Goal: Task Accomplishment & Management: Complete application form

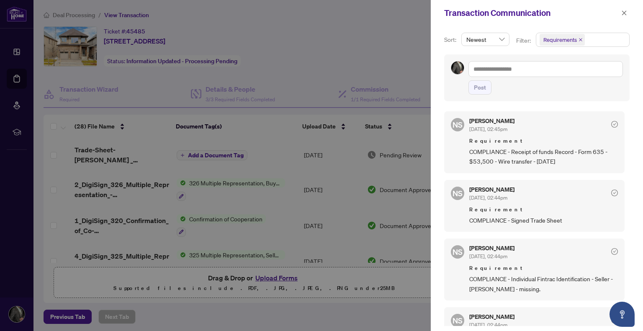
scroll to position [127, 0]
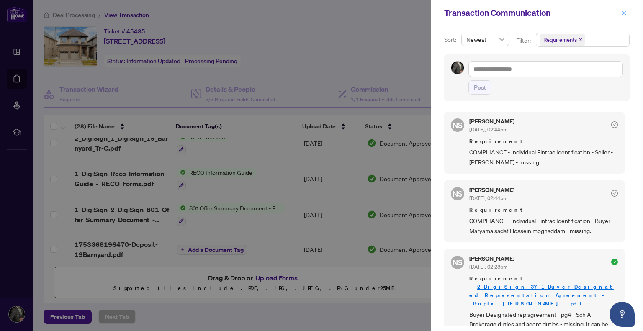
click at [627, 11] on button "button" at bounding box center [624, 13] width 11 height 10
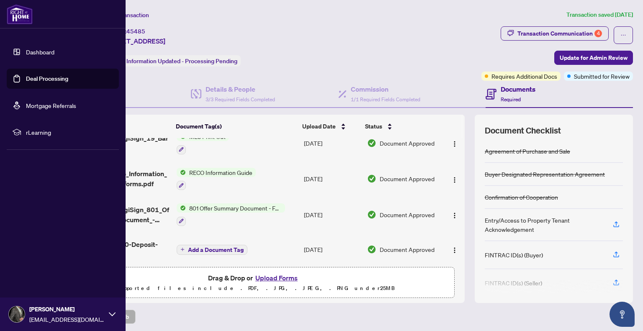
click at [55, 78] on link "Deal Processing" at bounding box center [47, 79] width 42 height 8
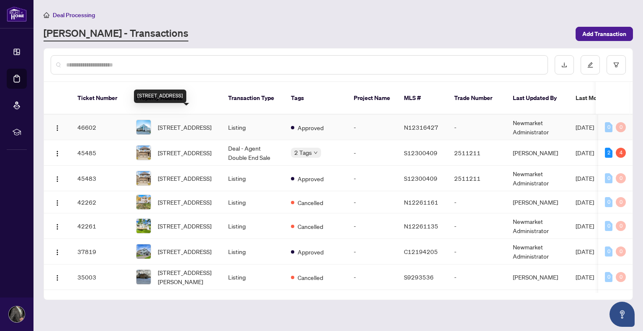
click at [188, 123] on span "[STREET_ADDRESS]" at bounding box center [185, 127] width 54 height 9
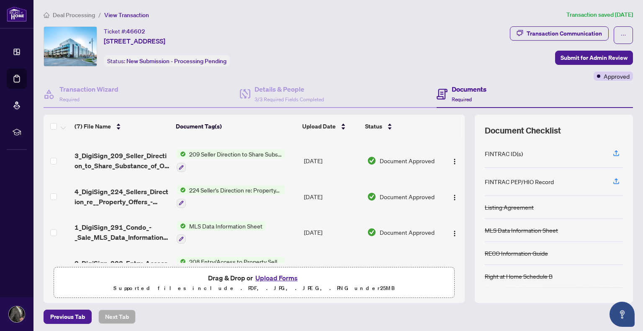
scroll to position [127, 0]
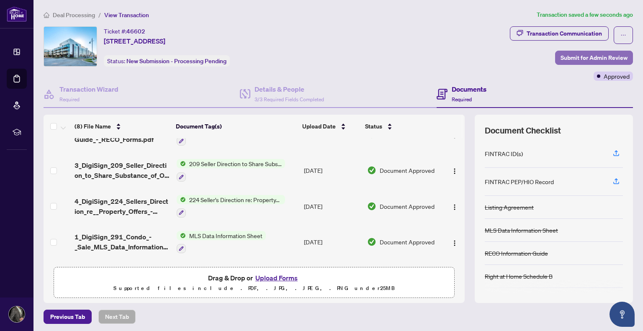
click at [586, 55] on span "Submit for Admin Review" at bounding box center [593, 57] width 67 height 13
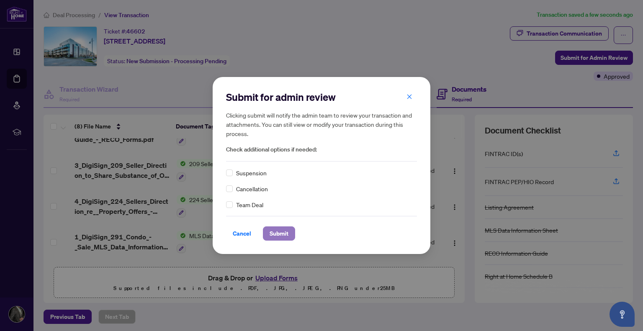
click at [277, 234] on span "Submit" at bounding box center [279, 233] width 19 height 13
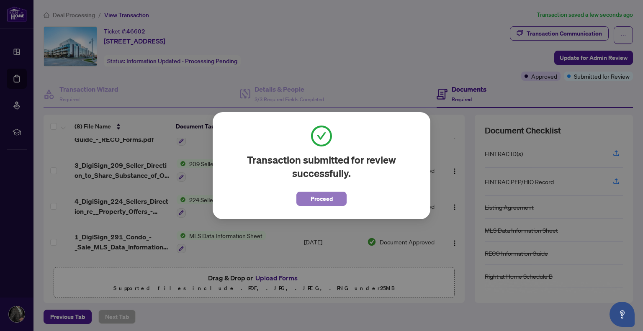
click at [319, 199] on span "Proceed" at bounding box center [322, 198] width 22 height 13
